Goal: Navigation & Orientation: Find specific page/section

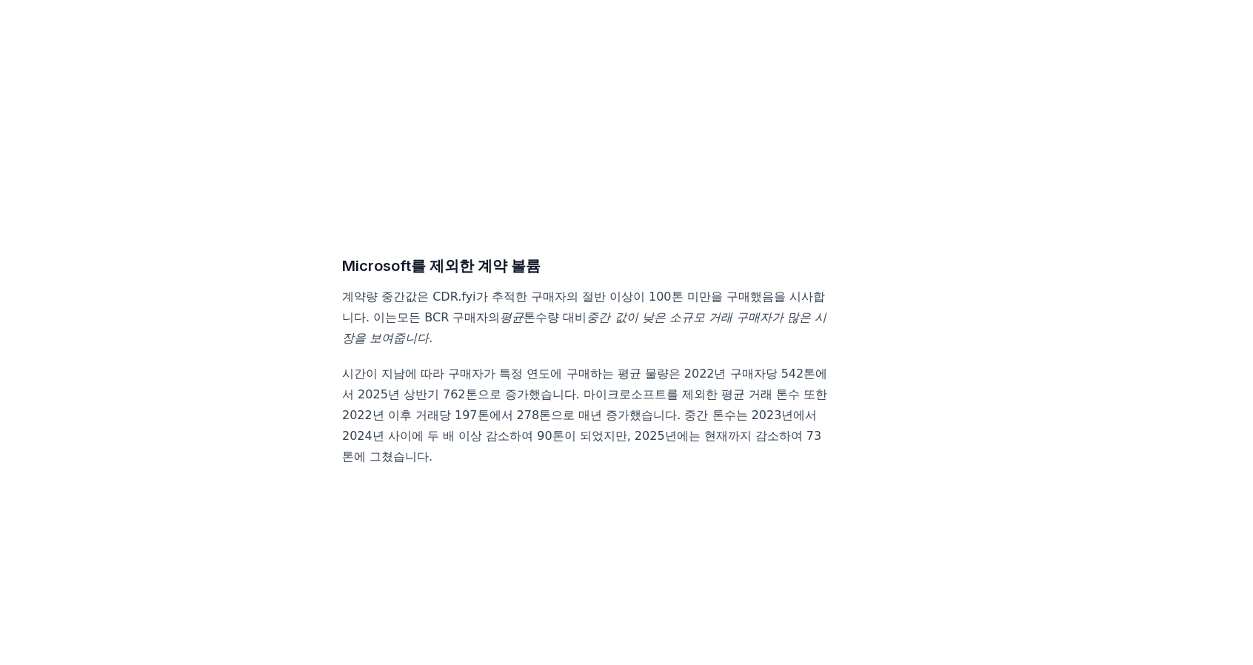
scroll to position [7109, 0]
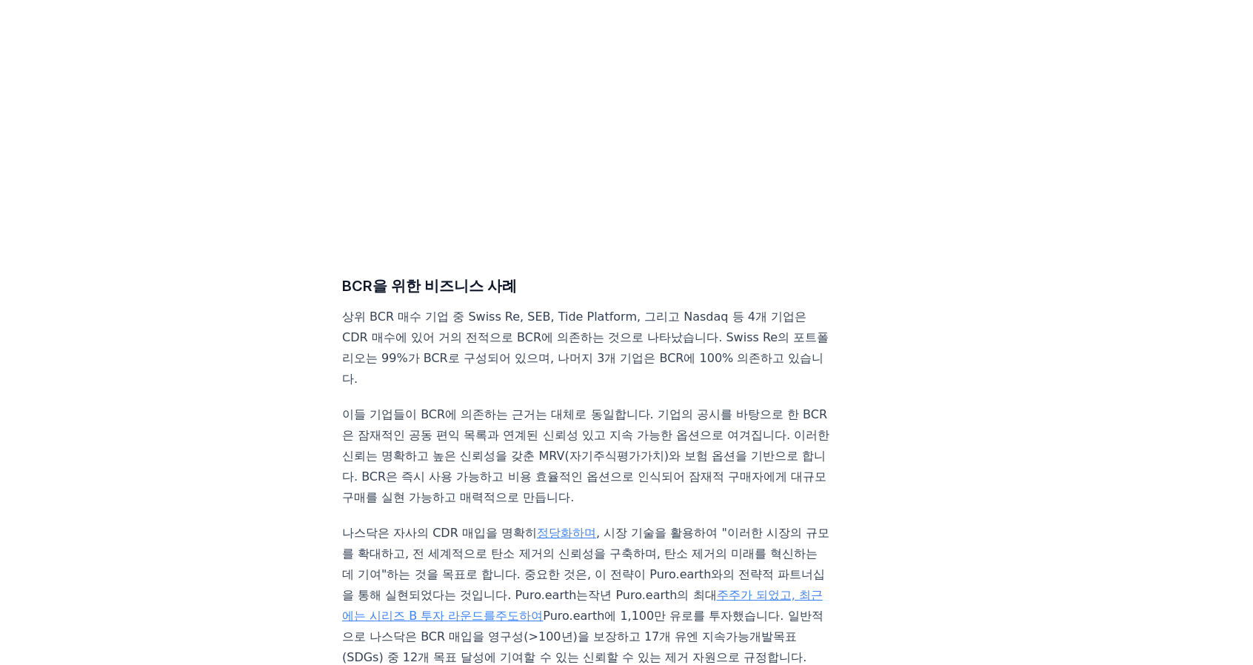
scroll to position [5702, 0]
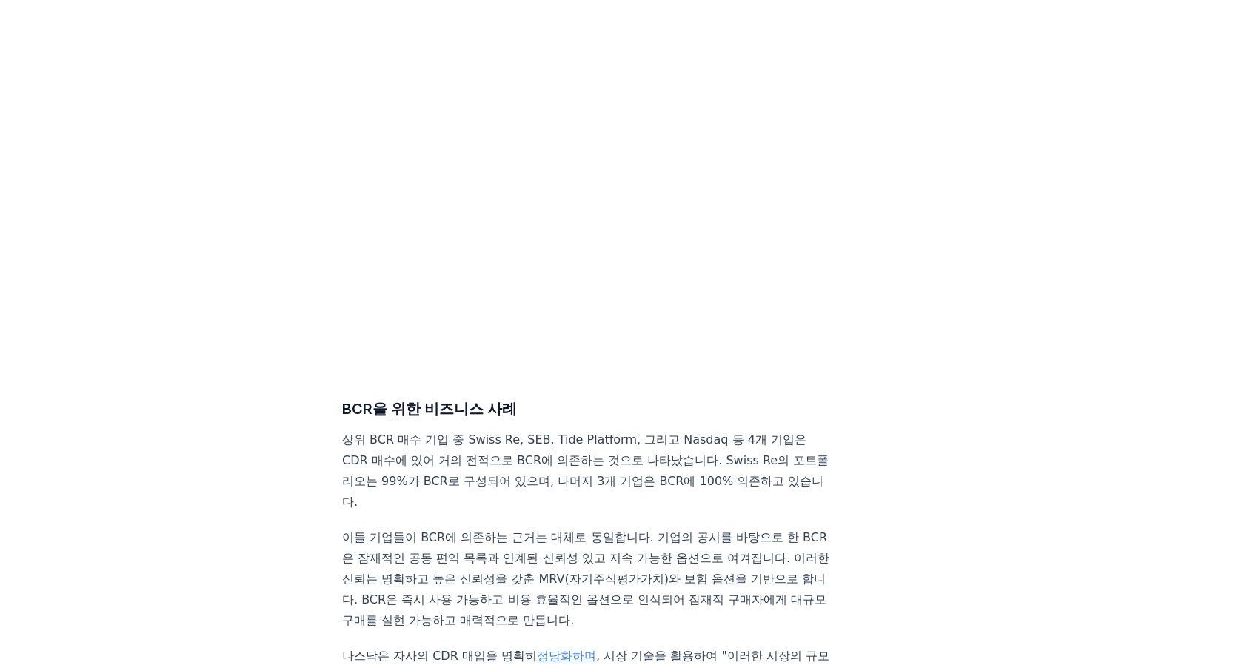
drag, startPoint x: 612, startPoint y: 321, endPoint x: 292, endPoint y: 173, distance: 352.5
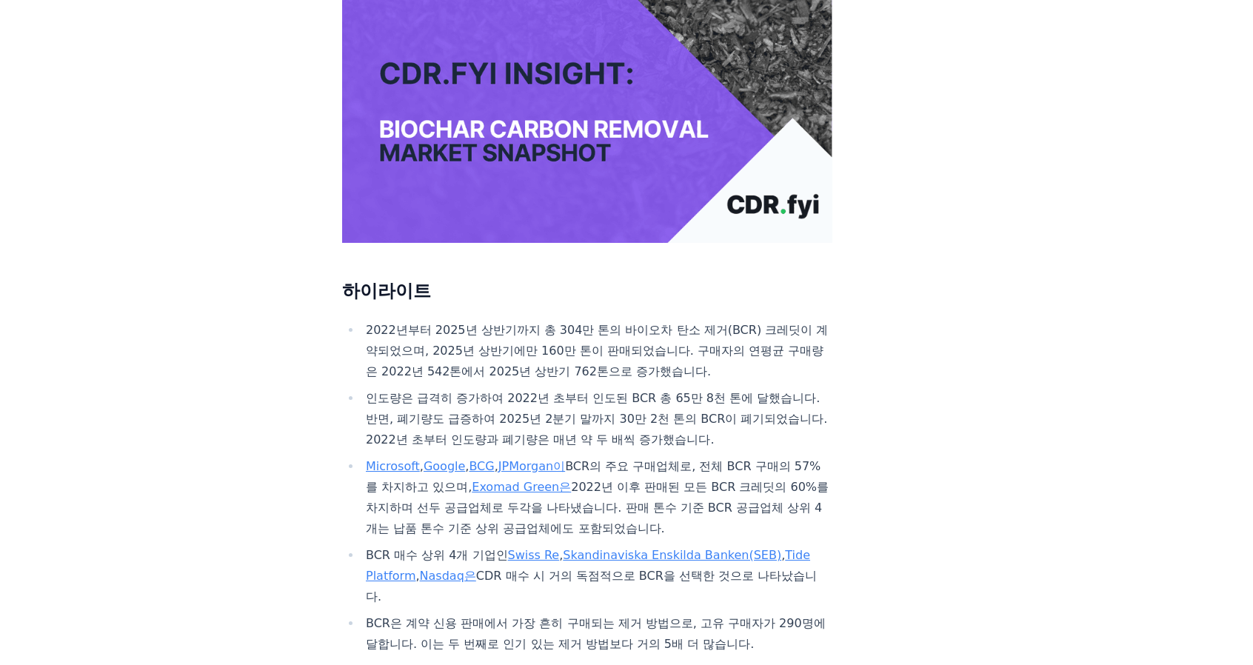
scroll to position [0, 0]
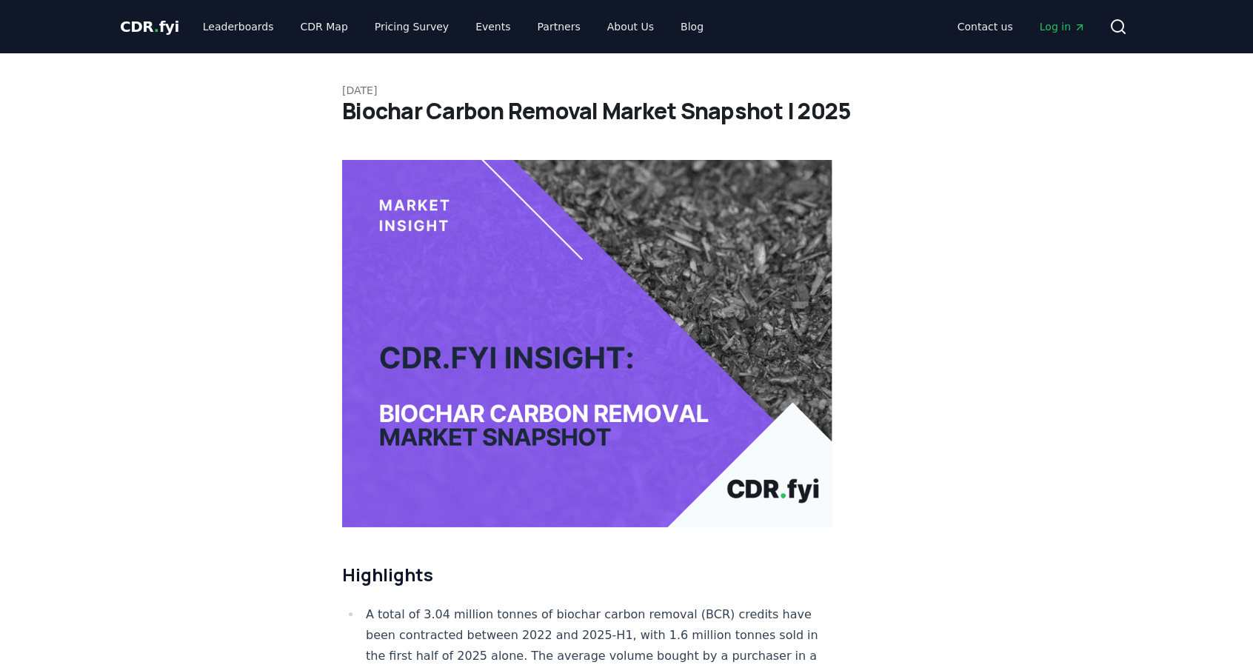
click at [236, 24] on link "Leaderboards" at bounding box center [238, 26] width 95 height 27
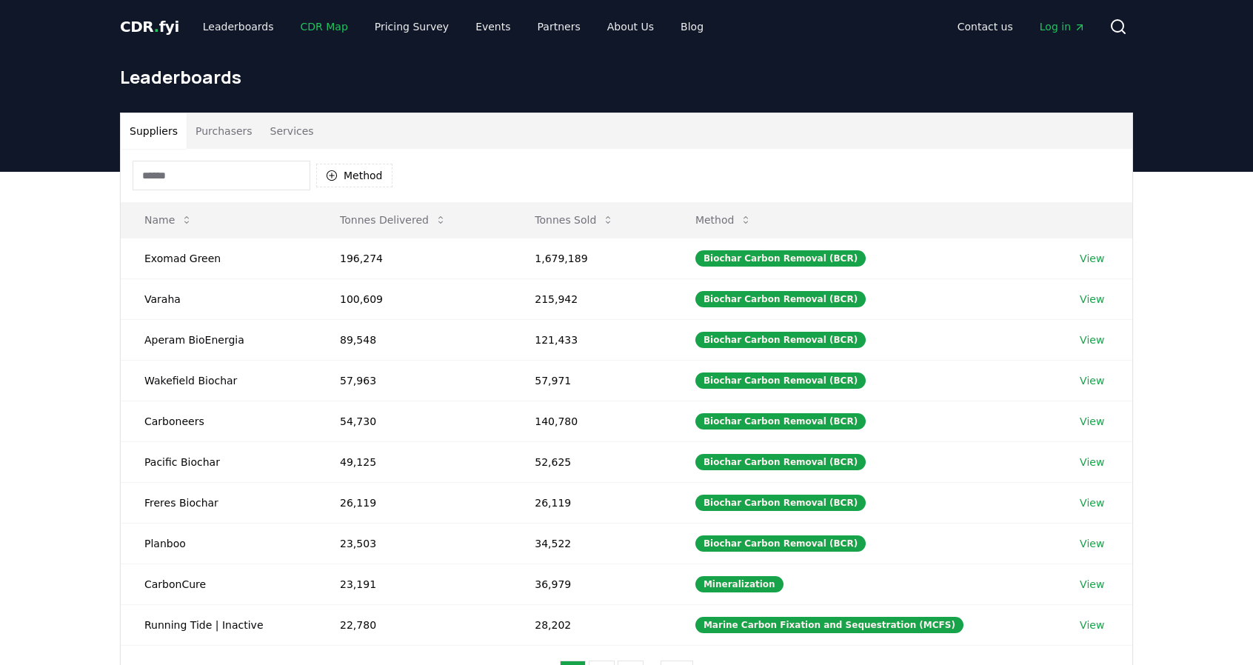
click at [307, 20] on link "CDR Map" at bounding box center [324, 26] width 71 height 27
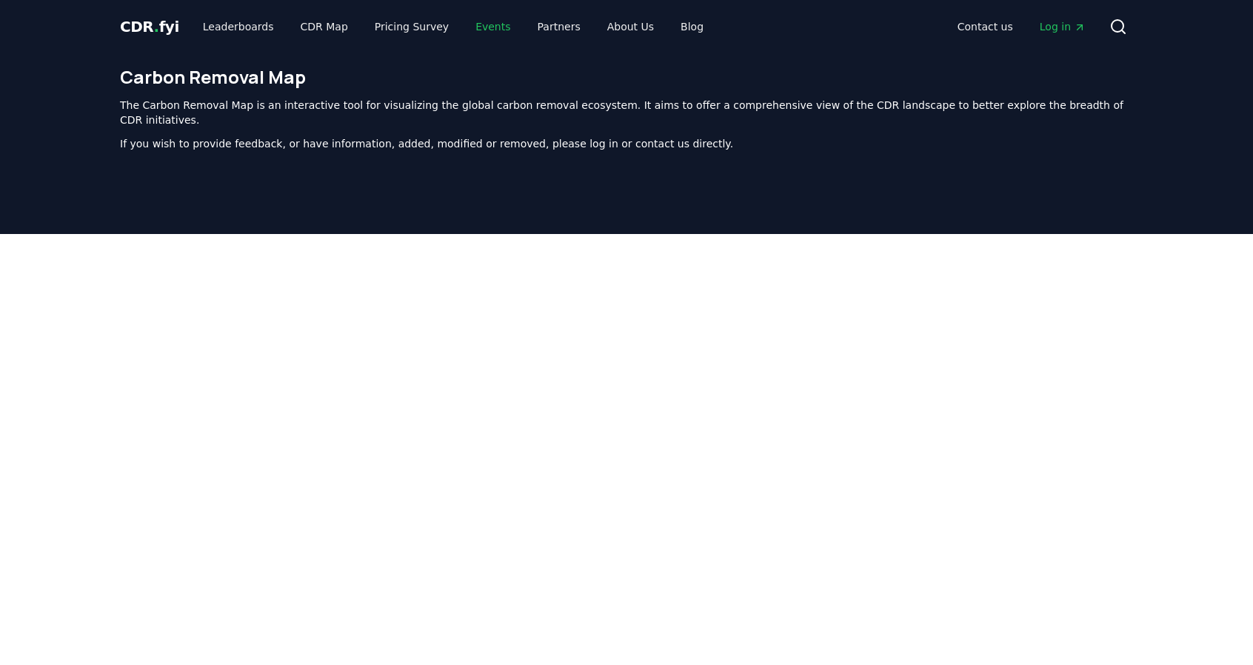
click at [467, 24] on link "Events" at bounding box center [493, 26] width 59 height 27
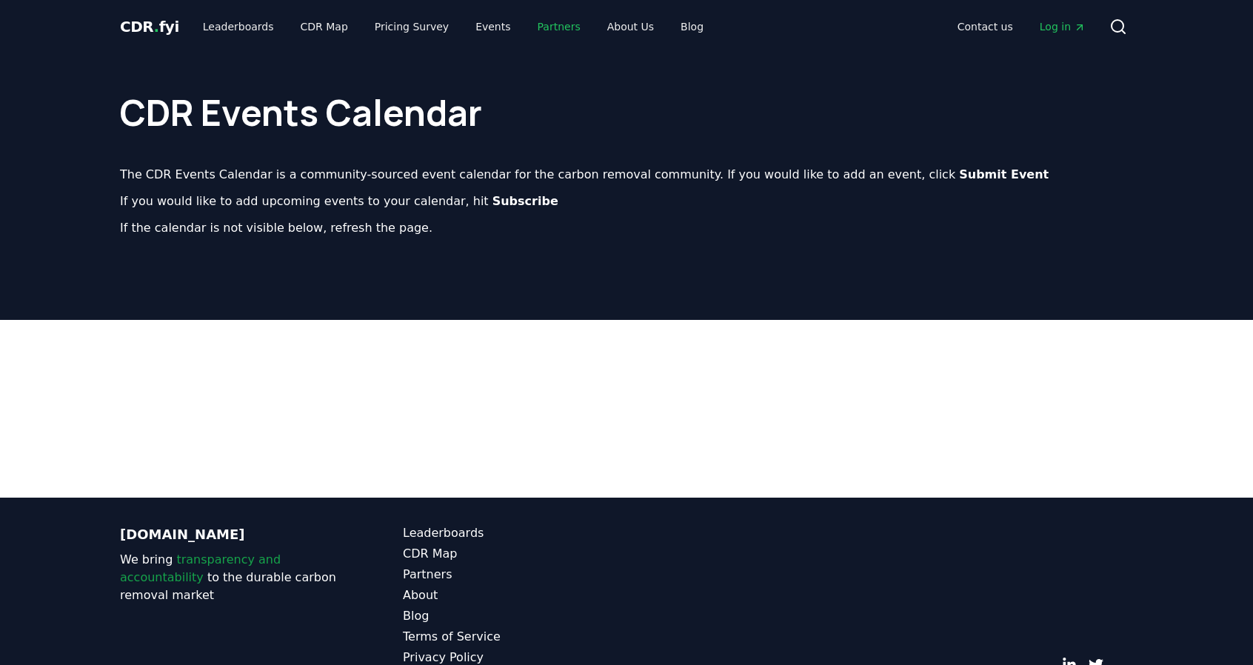
click at [544, 27] on link "Partners" at bounding box center [559, 26] width 67 height 27
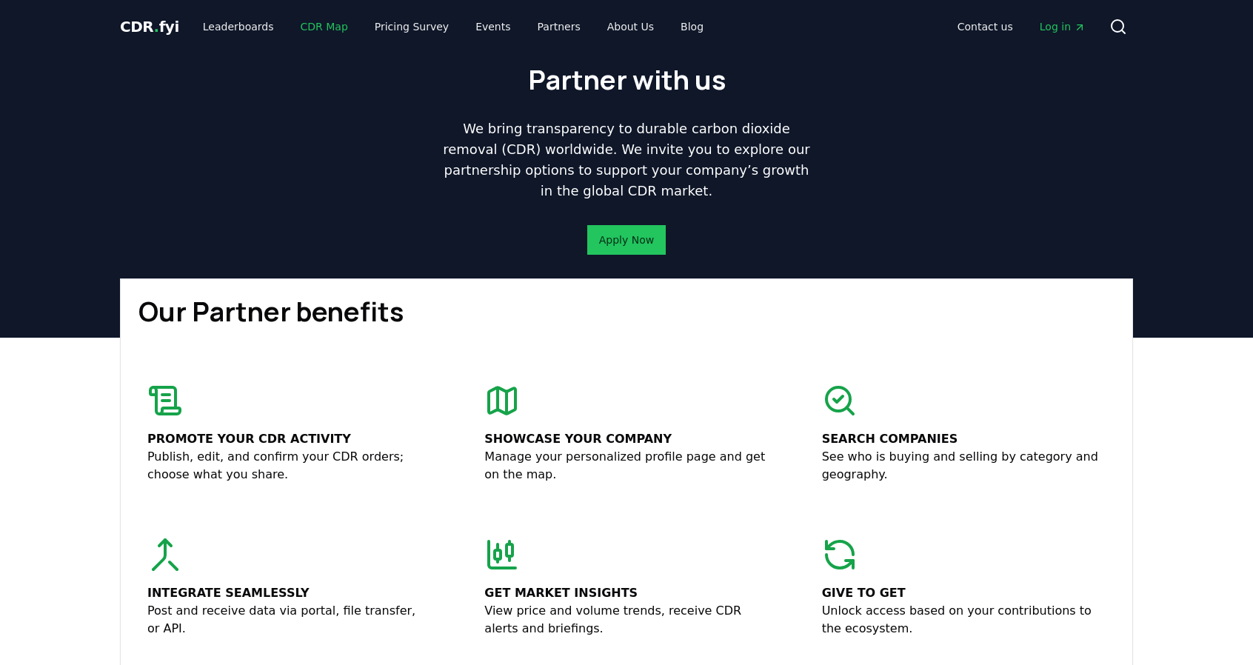
click at [315, 29] on link "CDR Map" at bounding box center [324, 26] width 71 height 27
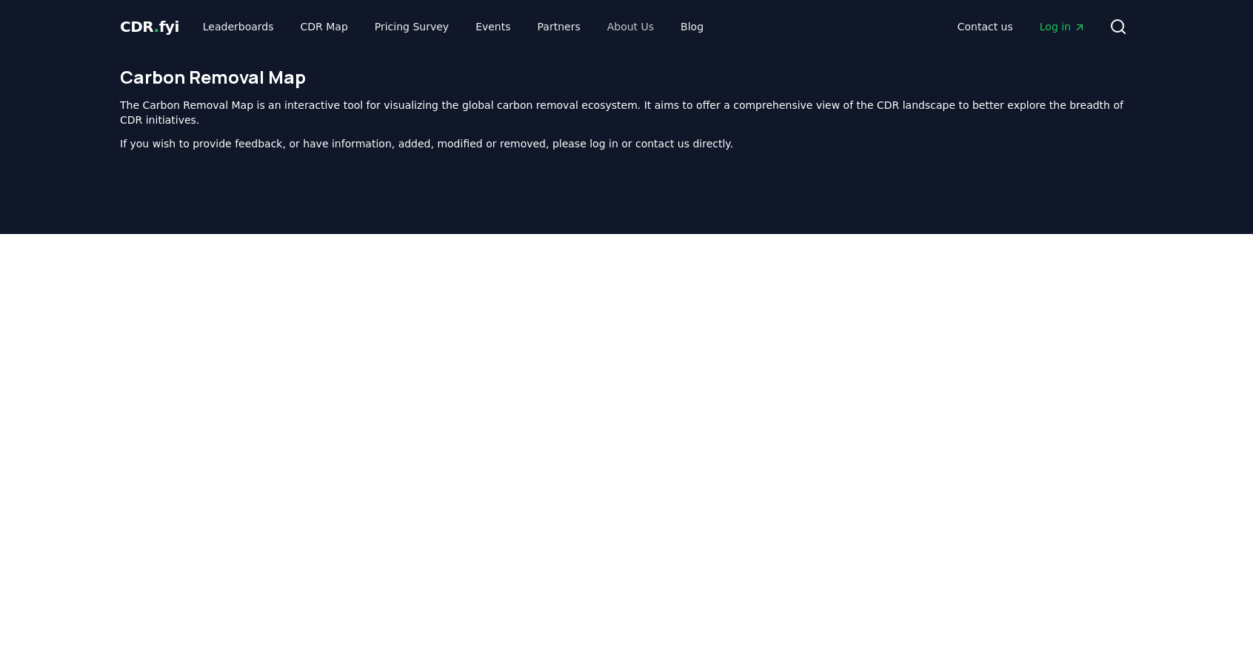
scroll to position [456, 0]
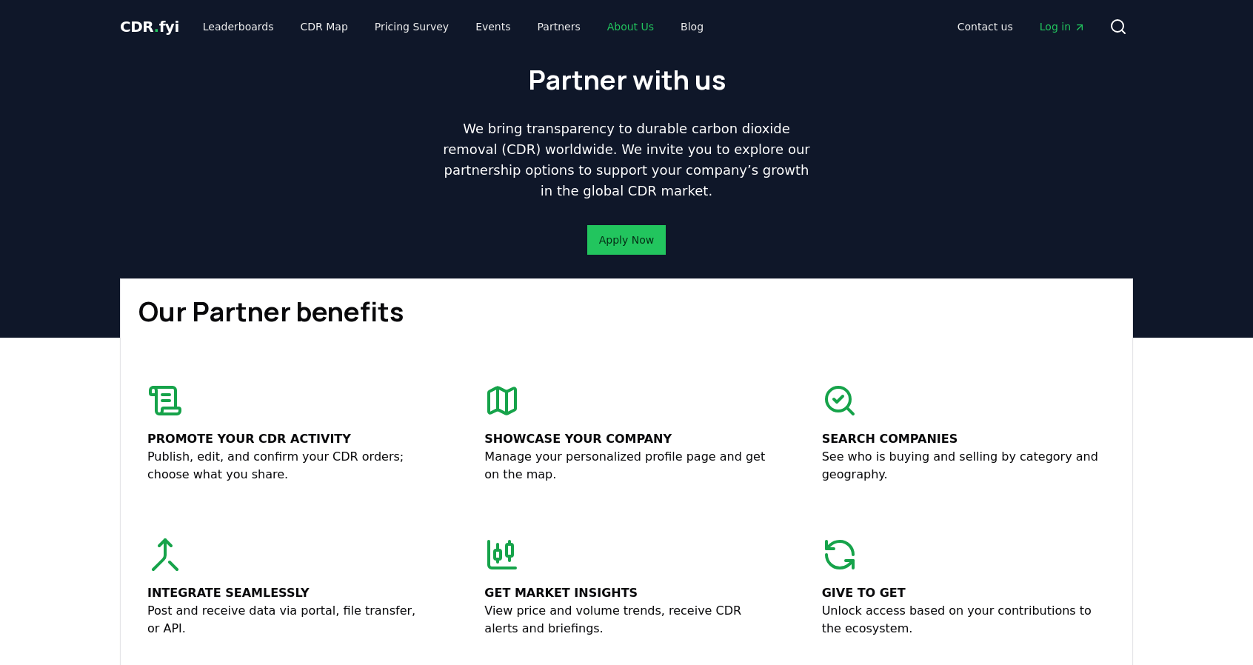
click at [595, 27] on link "About Us" at bounding box center [630, 26] width 70 height 27
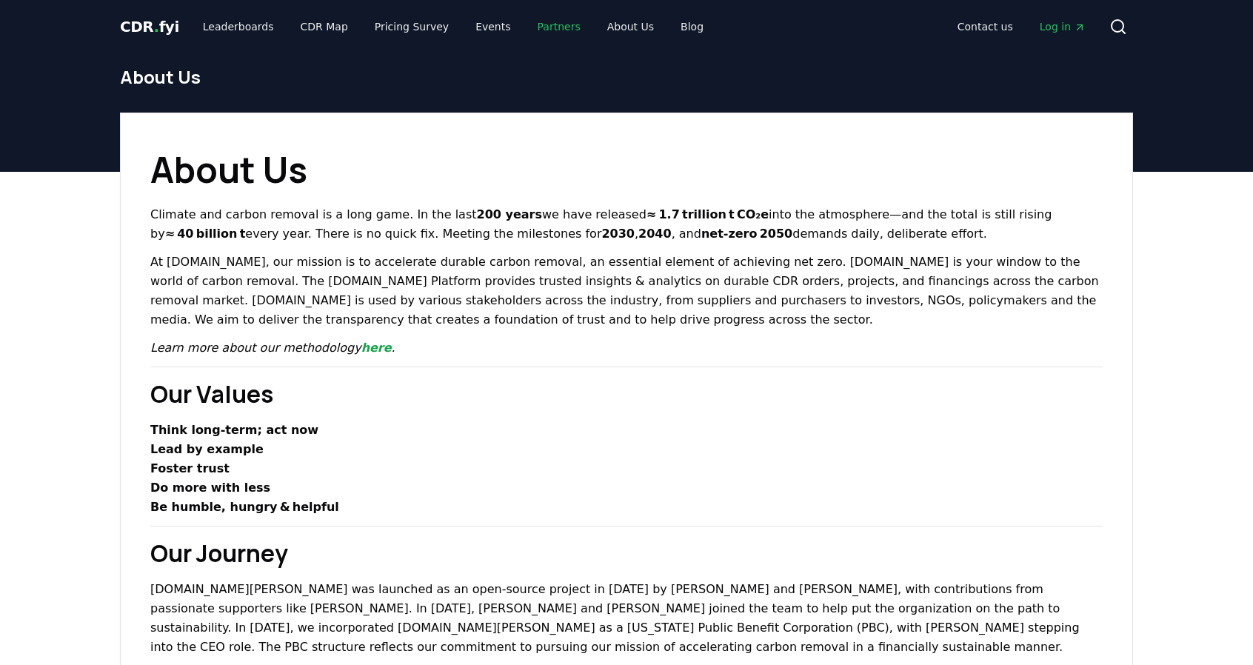
click at [532, 28] on link "Partners" at bounding box center [559, 26] width 67 height 27
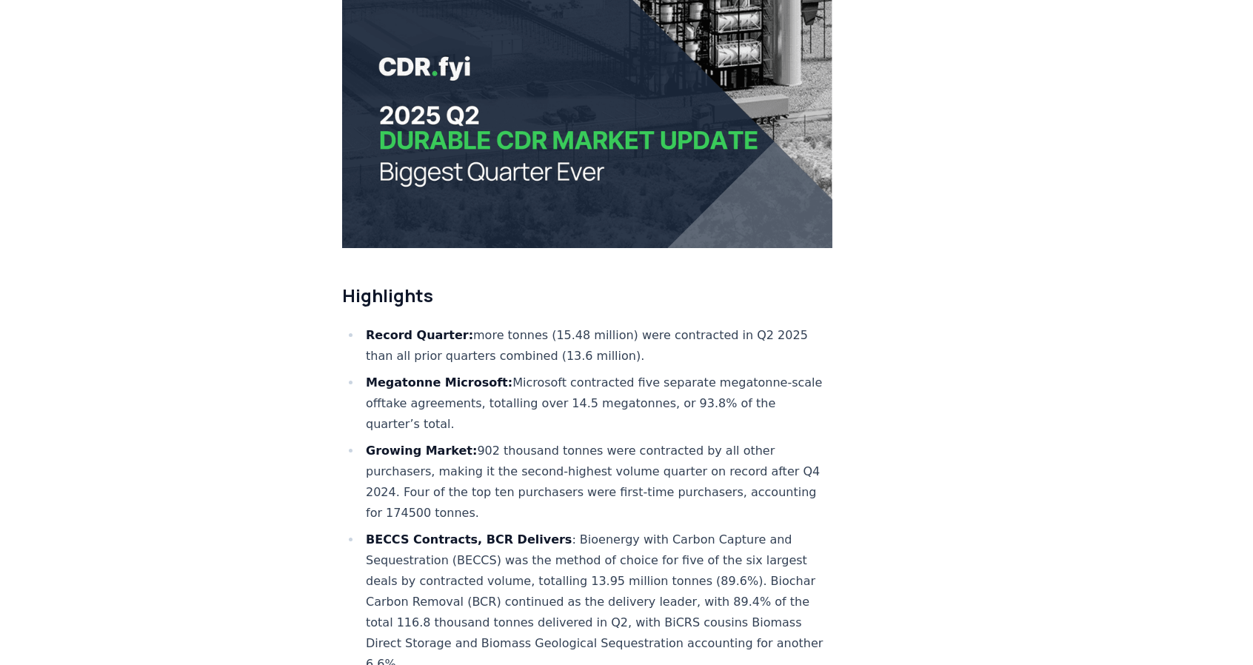
scroll to position [148, 0]
